Goal: Use online tool/utility: Utilize a website feature to perform a specific function

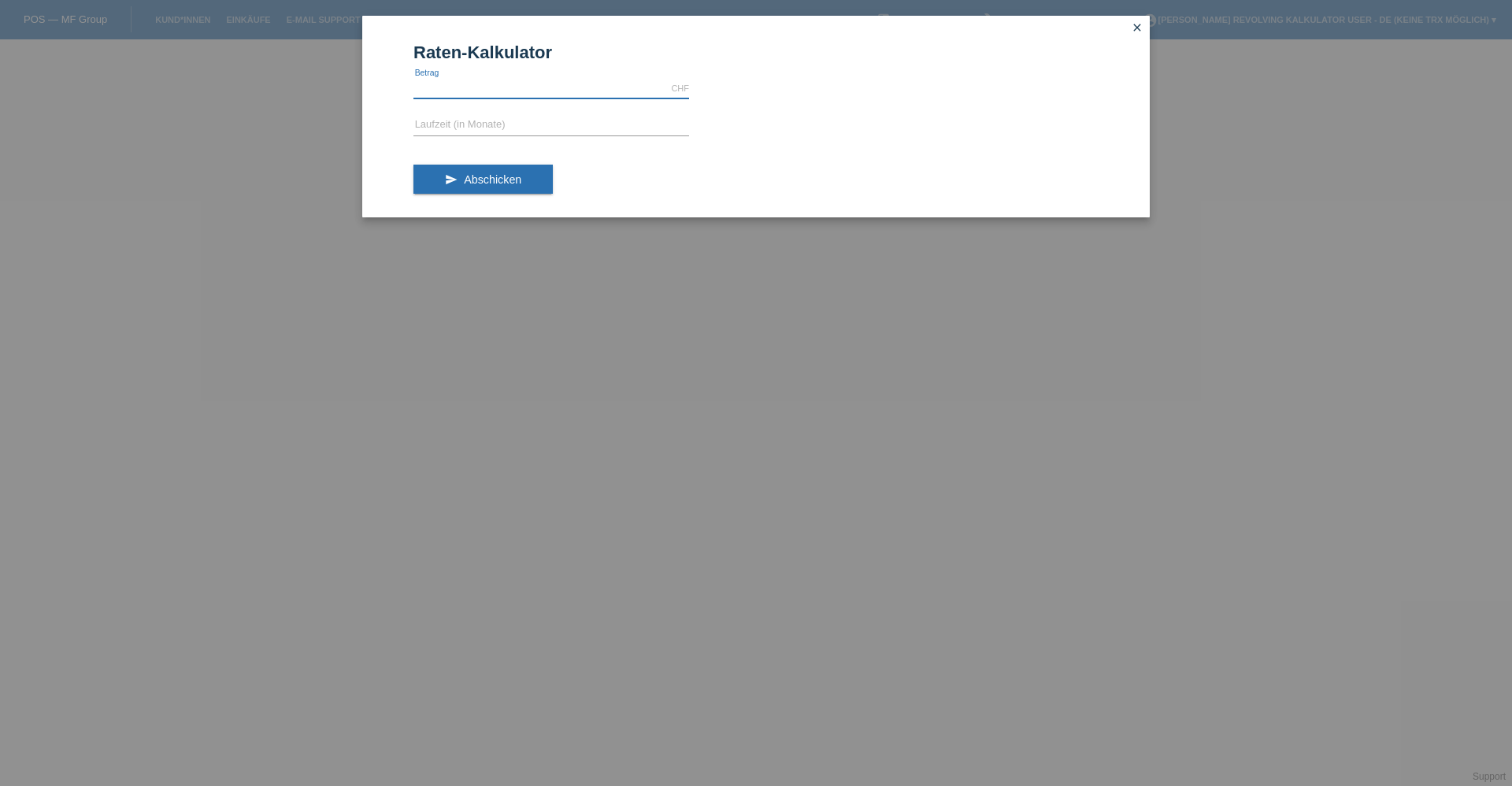
click at [441, 91] on input "text" at bounding box center [551, 88] width 276 height 20
type input "1990.00"
click at [529, 124] on input "text" at bounding box center [551, 125] width 276 height 20
type input "12"
click at [494, 167] on button "send Abschicken" at bounding box center [482, 180] width 139 height 30
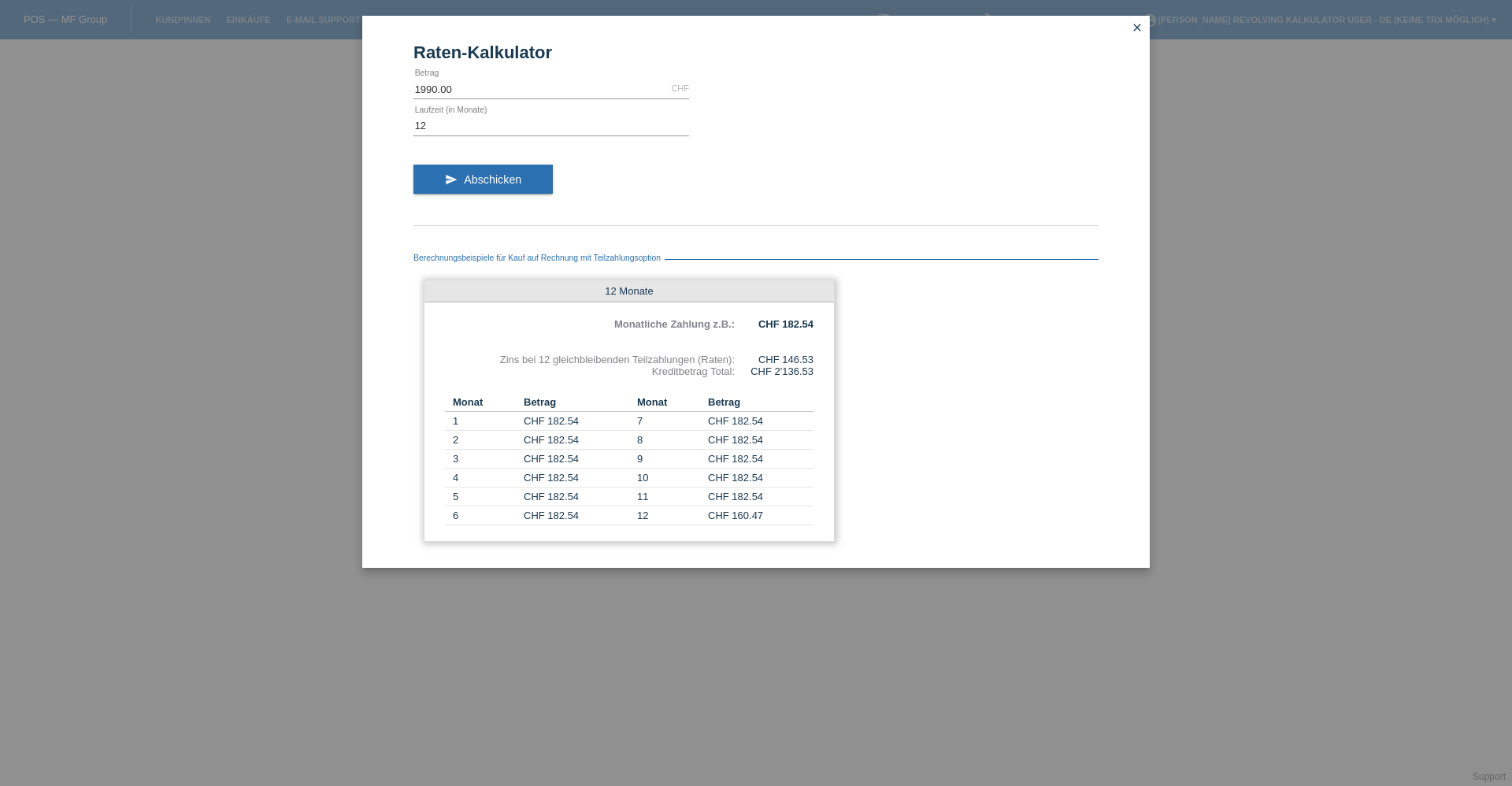
drag, startPoint x: 657, startPoint y: 372, endPoint x: 826, endPoint y: 368, distance: 169.0
click at [825, 371] on div "12 Monate Monatliche Zahlung z.B.: CHF 182.54 Zins bei 12 gleichbleibenden Teil…" at bounding box center [629, 410] width 411 height 262
click at [798, 393] on div "12 Monate Monatliche Zahlung z.B.: CHF 182.54 Zins bei 12 gleichbleibenden Teil…" at bounding box center [629, 410] width 411 height 262
drag, startPoint x: 784, startPoint y: 329, endPoint x: 814, endPoint y: 325, distance: 30.3
click at [814, 325] on div "12 Monate Monatliche Zahlung z.B.: CHF 182.54 Zins bei 12 gleichbleibenden Teil…" at bounding box center [629, 410] width 411 height 262
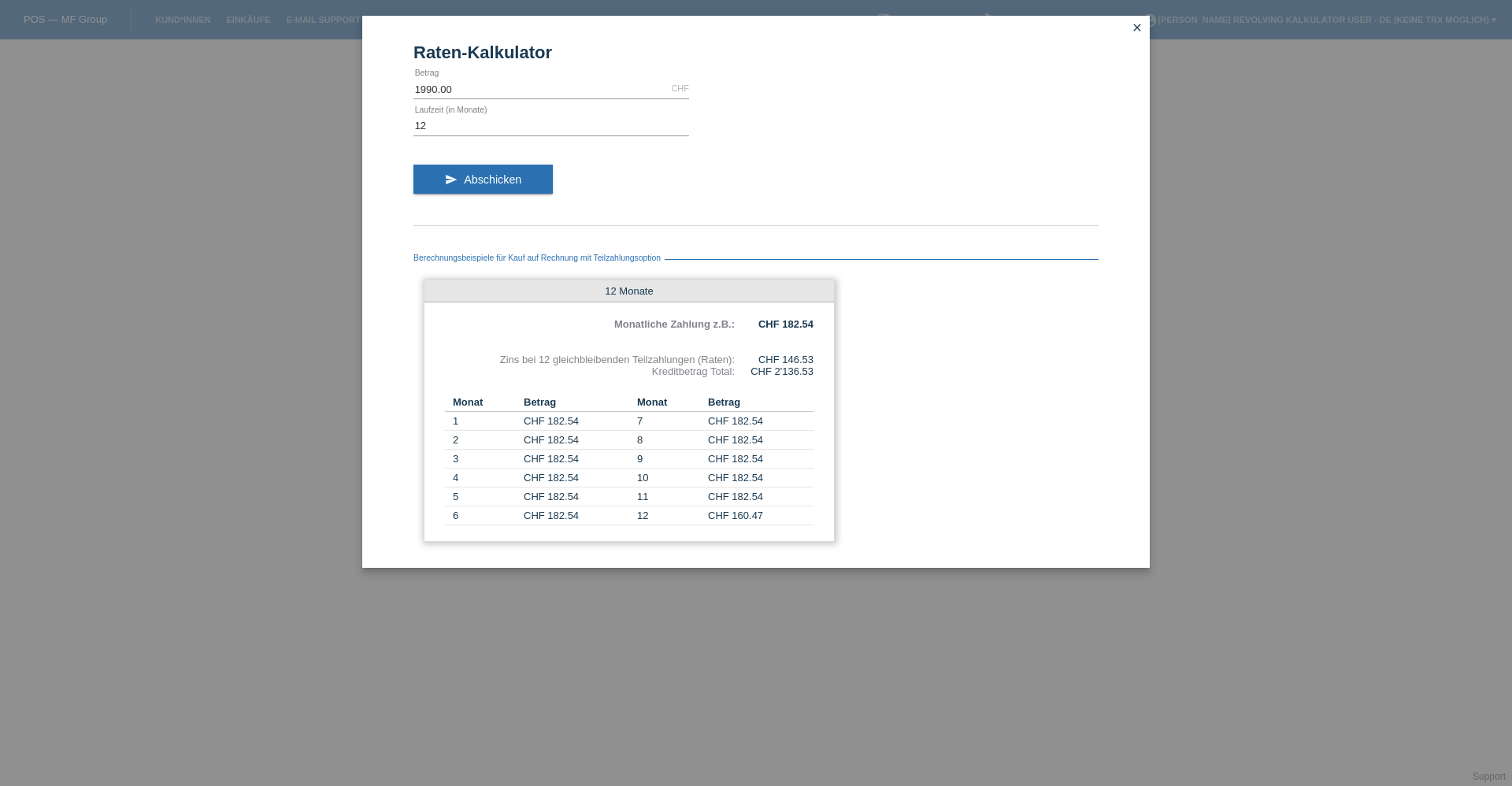
click at [807, 338] on div "12 Monate Monatliche Zahlung z.B.: CHF 182.54 Zins bei 12 gleichbleibenden Teil…" at bounding box center [629, 410] width 411 height 262
click at [423, 87] on input "1990.00" at bounding box center [551, 88] width 276 height 20
click at [425, 87] on input "1990.00" at bounding box center [551, 88] width 276 height 20
type input "1490.00"
click at [440, 179] on button "send Abschicken" at bounding box center [482, 180] width 139 height 30
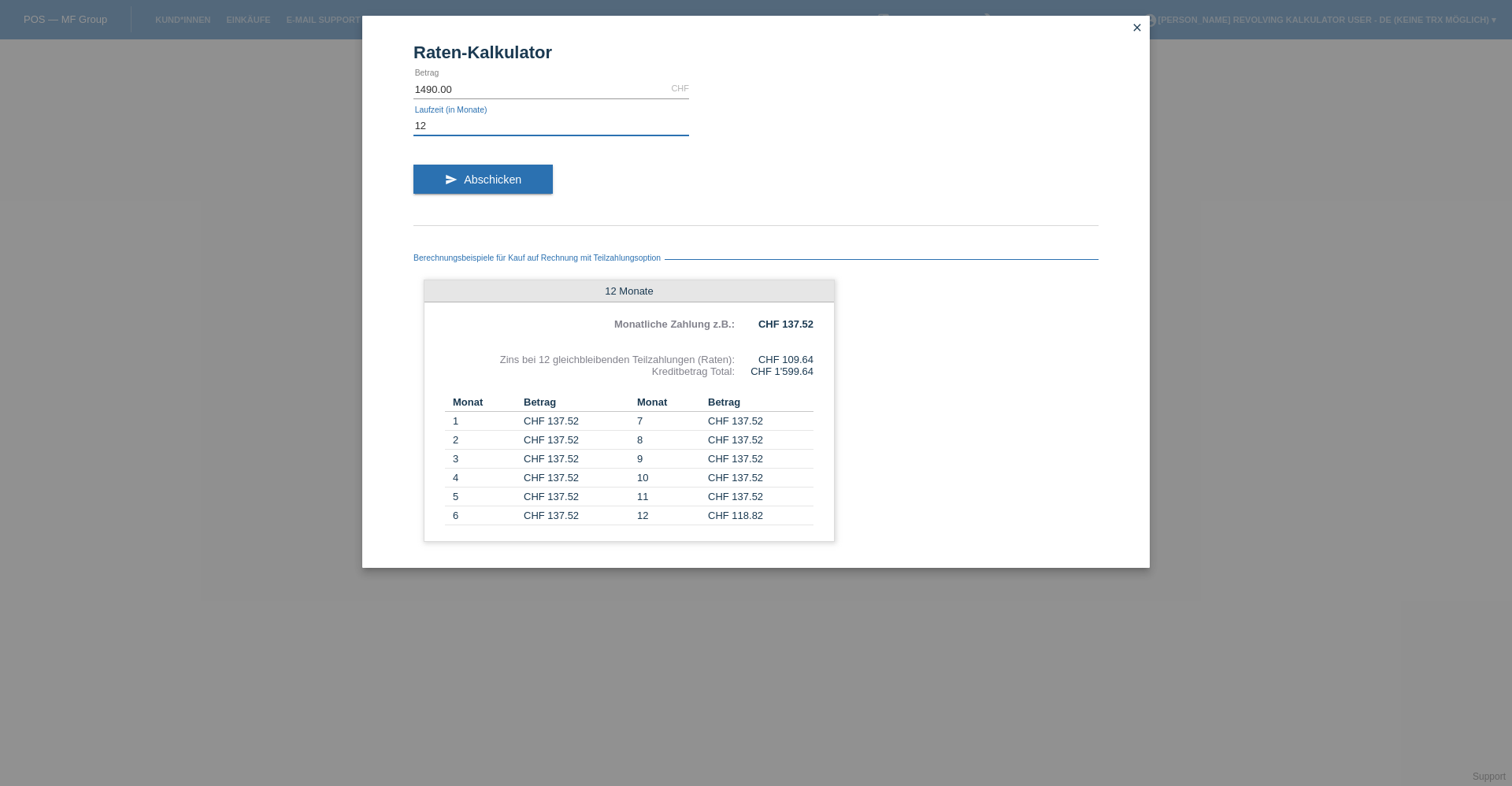
drag, startPoint x: 454, startPoint y: 125, endPoint x: 394, endPoint y: 123, distance: 60.0
click at [394, 123] on div "Raten-Kalkulator 1490.00 CHF error [GEOGRAPHIC_DATA] 12 error Laufzeit (in Mona…" at bounding box center [756, 292] width 788 height 552
type input "24"
click at [526, 181] on button "send Abschicken" at bounding box center [482, 180] width 139 height 30
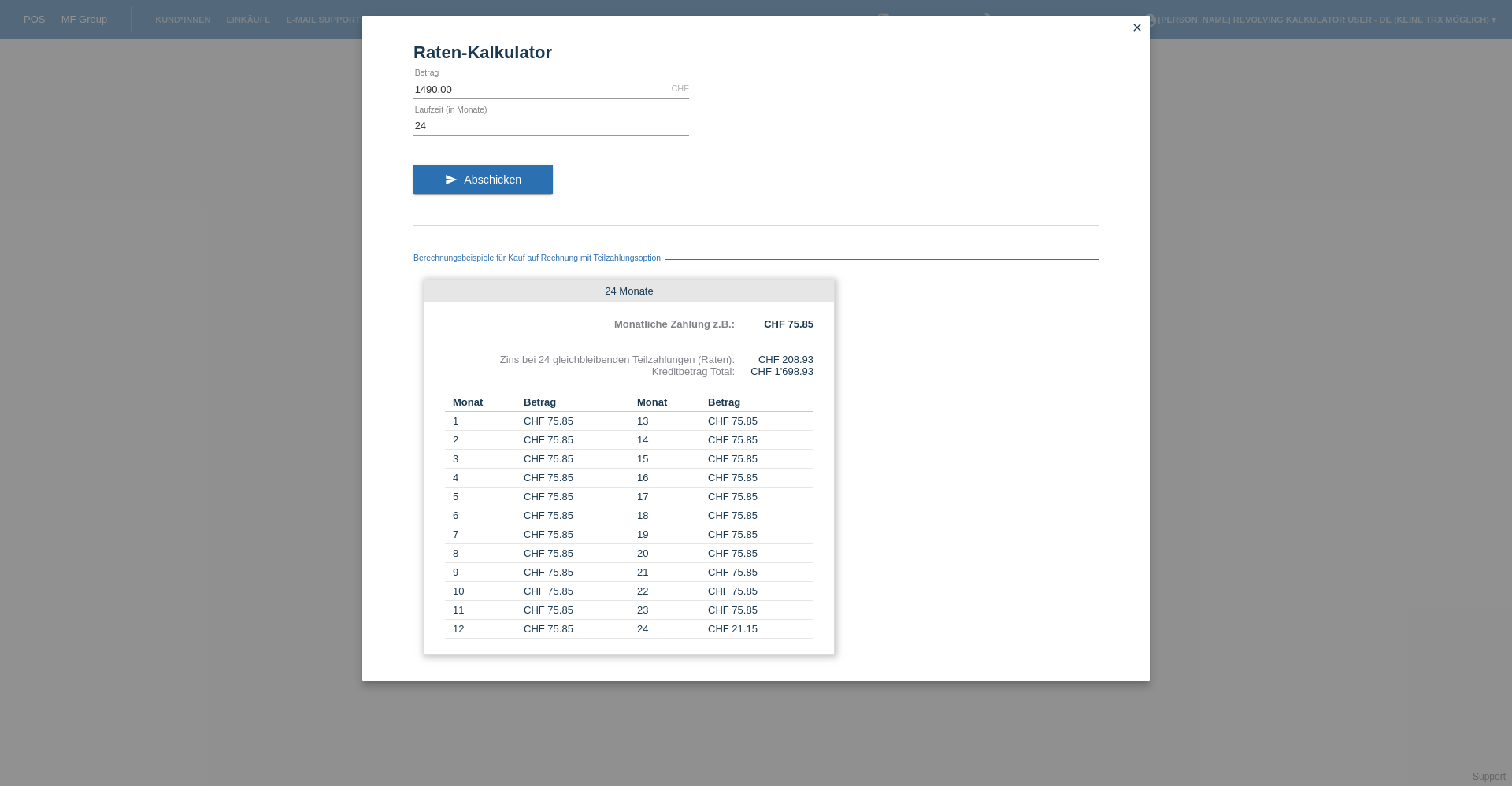
drag, startPoint x: 783, startPoint y: 366, endPoint x: 808, endPoint y: 361, distance: 25.5
click at [808, 361] on div "24 Monate Monatliche Zahlung z.B.: CHF 75.85 Zins bei 24 gleichbleibenden Teilz…" at bounding box center [629, 467] width 411 height 376
click at [791, 357] on div "CHF 208.93" at bounding box center [773, 359] width 78 height 11
drag, startPoint x: 774, startPoint y: 357, endPoint x: 837, endPoint y: 353, distance: 63.1
click at [827, 353] on div "24 Monate Monatliche Zahlung z.B.: CHF 75.85 Zins bei 24 gleichbleibenden Teilz…" at bounding box center [629, 467] width 411 height 376
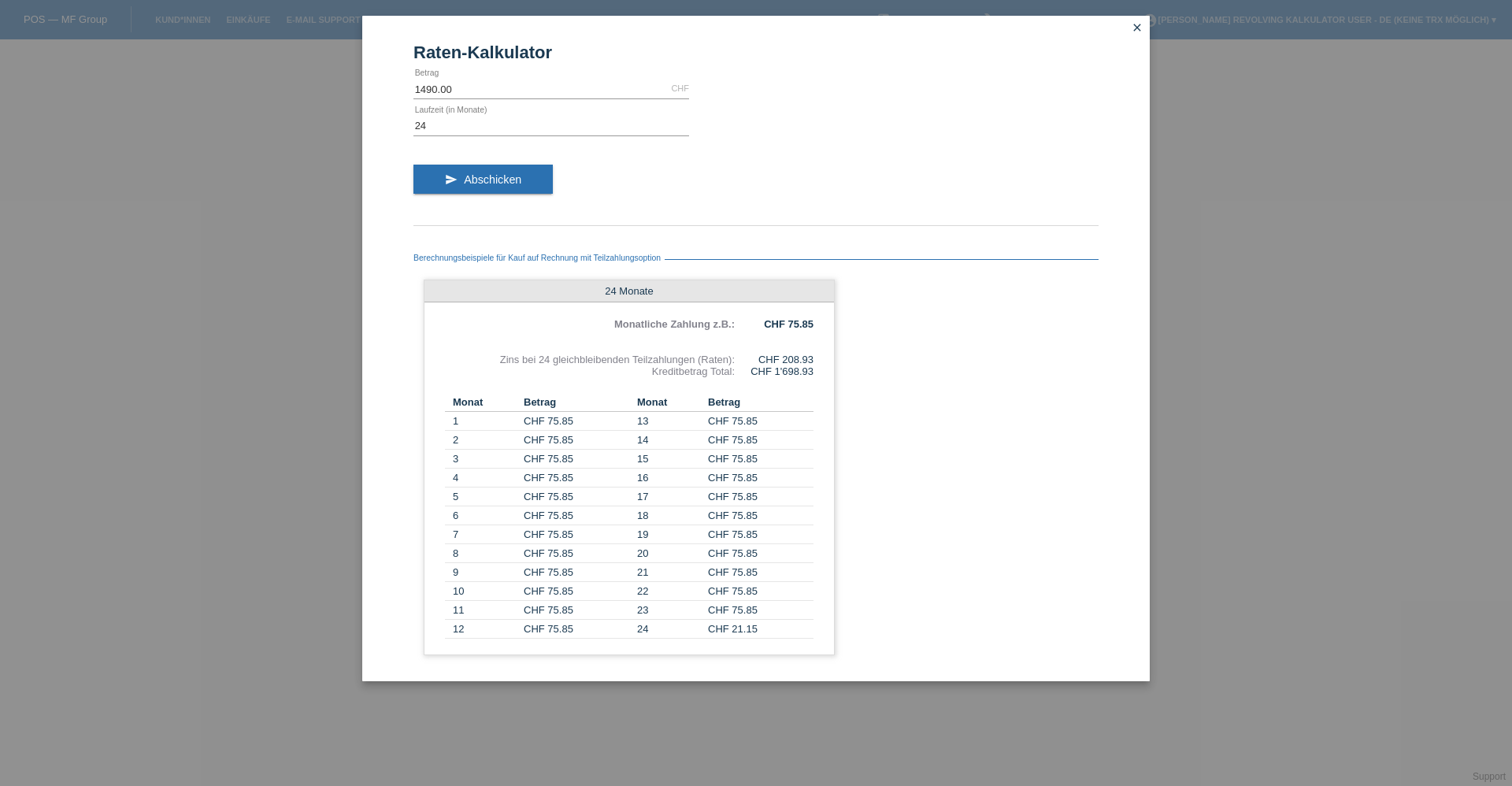
click at [838, 352] on div "Berechnungsbeispiele für Kauf auf Rechnung mit Teilzahlungsoption 24 Monate Mon…" at bounding box center [756, 449] width 686 height 431
click at [426, 87] on input "1490.00" at bounding box center [551, 88] width 276 height 20
type input "1990.00"
click at [451, 186] on button "send Abschicken" at bounding box center [482, 180] width 139 height 30
click at [1132, 26] on icon "close" at bounding box center [1137, 26] width 12 height 12
